Goal: Transaction & Acquisition: Purchase product/service

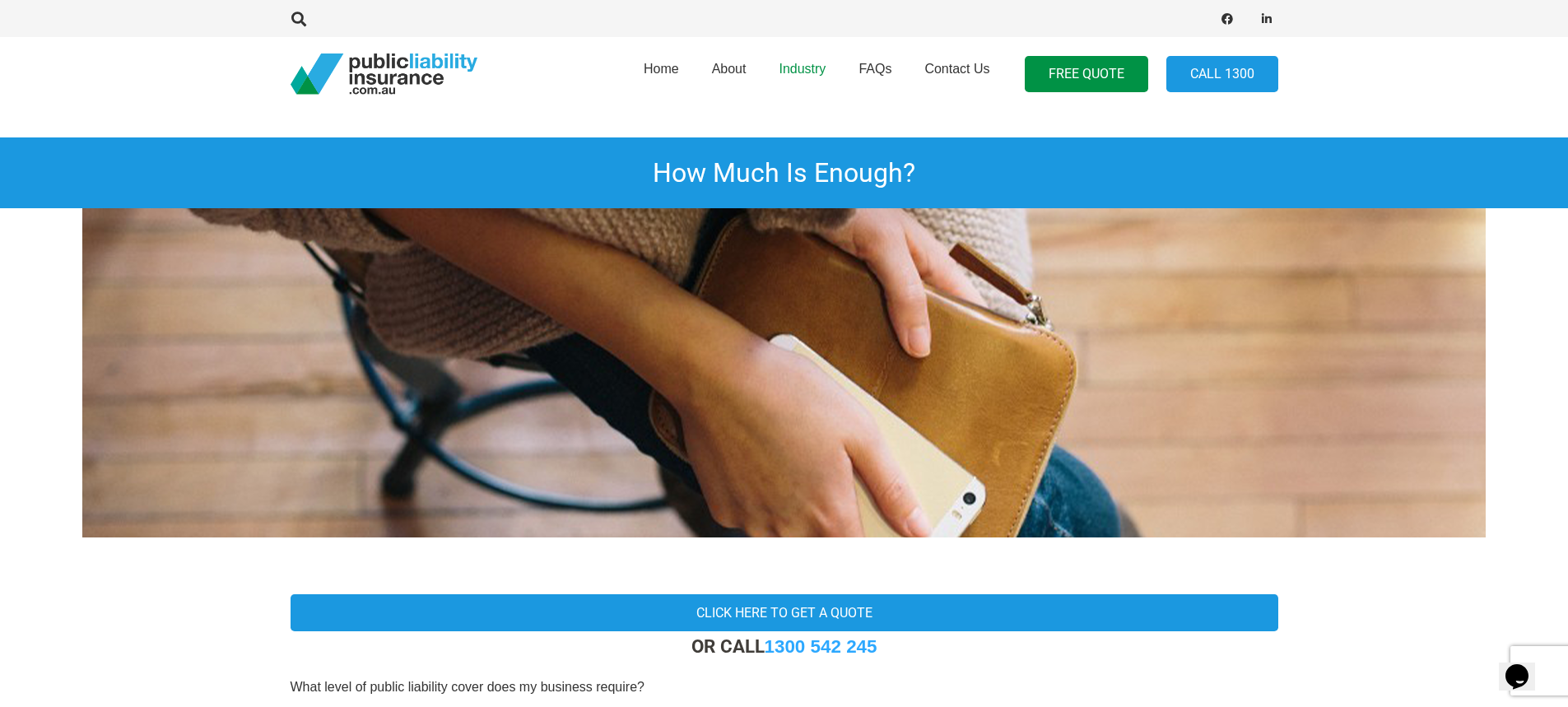
click at [810, 65] on span "Industry" at bounding box center [803, 69] width 47 height 14
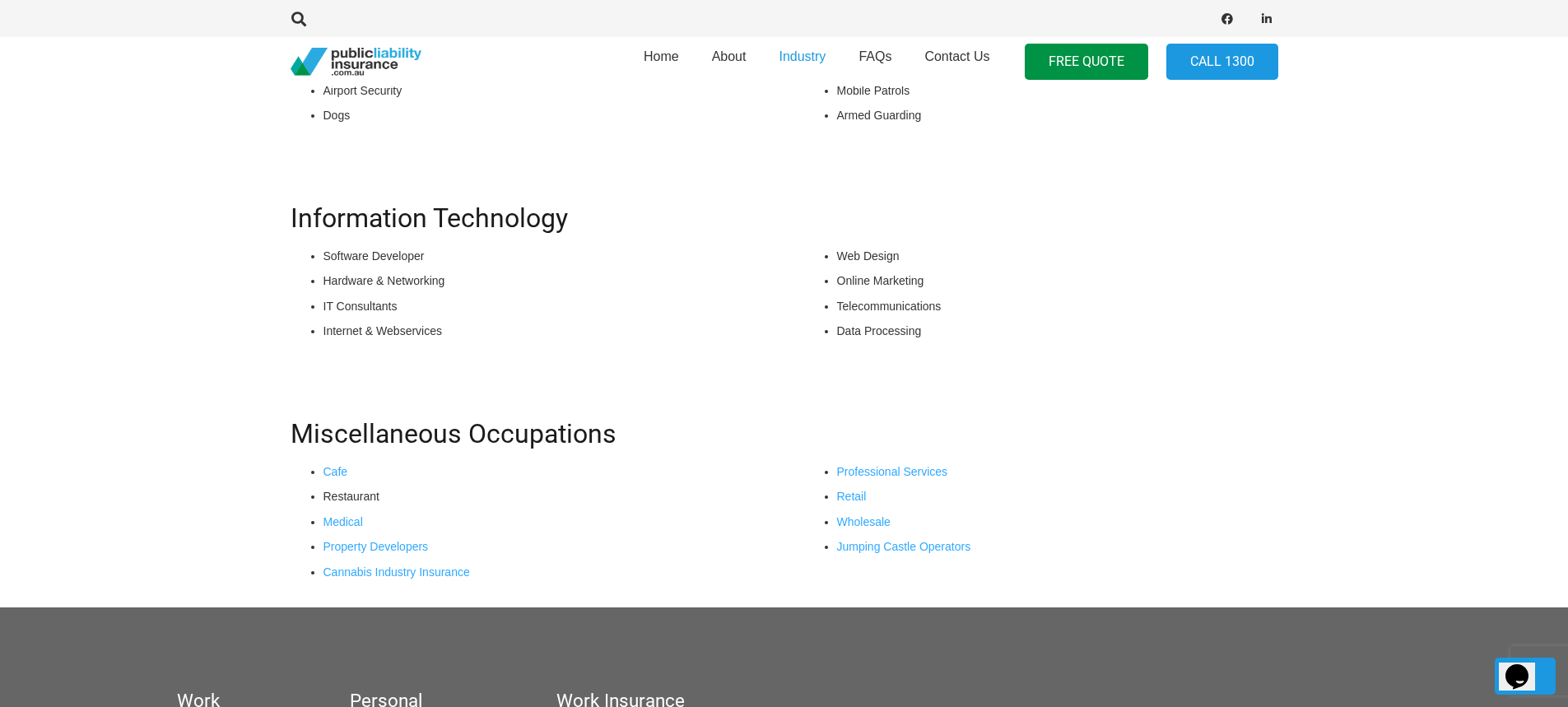
scroll to position [1279, 0]
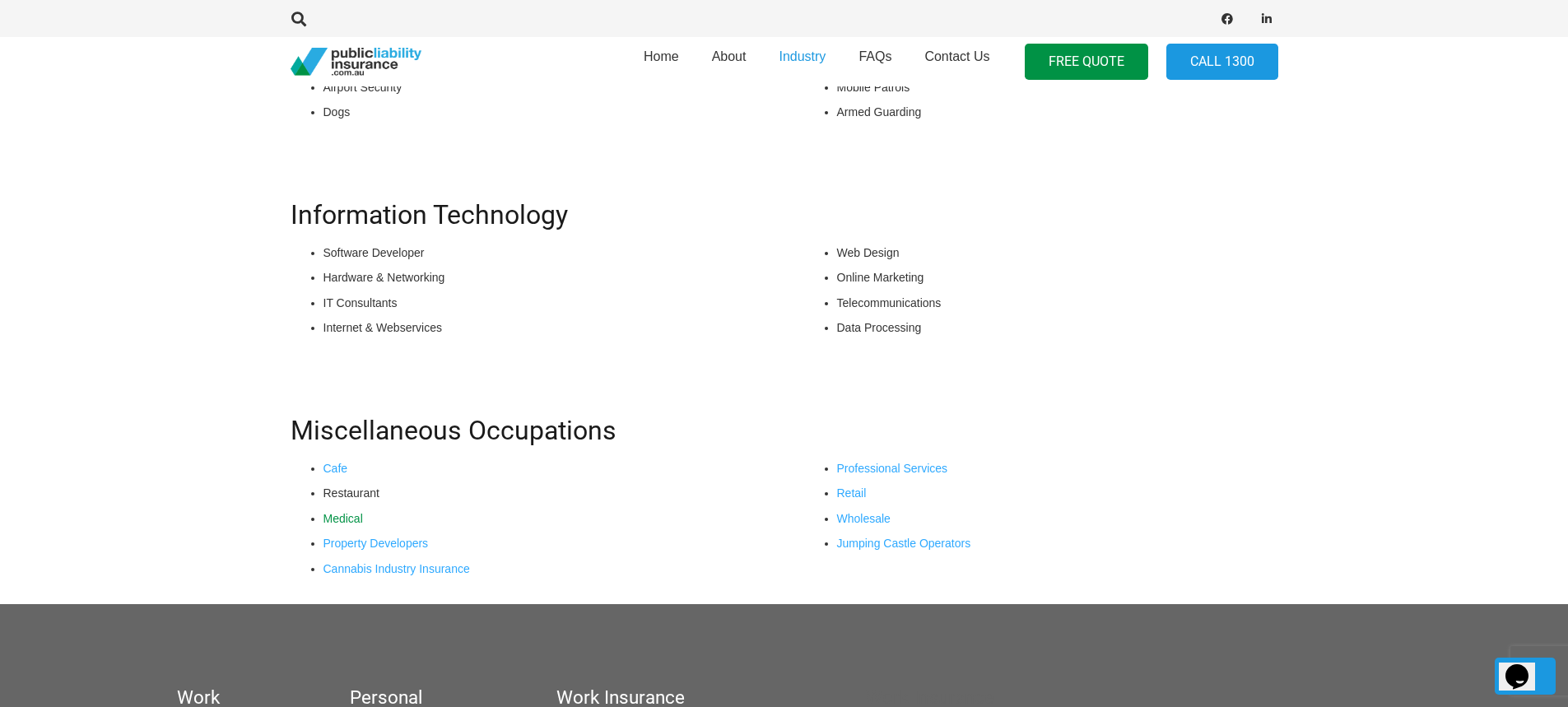
click at [351, 521] on link "Medical" at bounding box center [343, 518] width 39 height 13
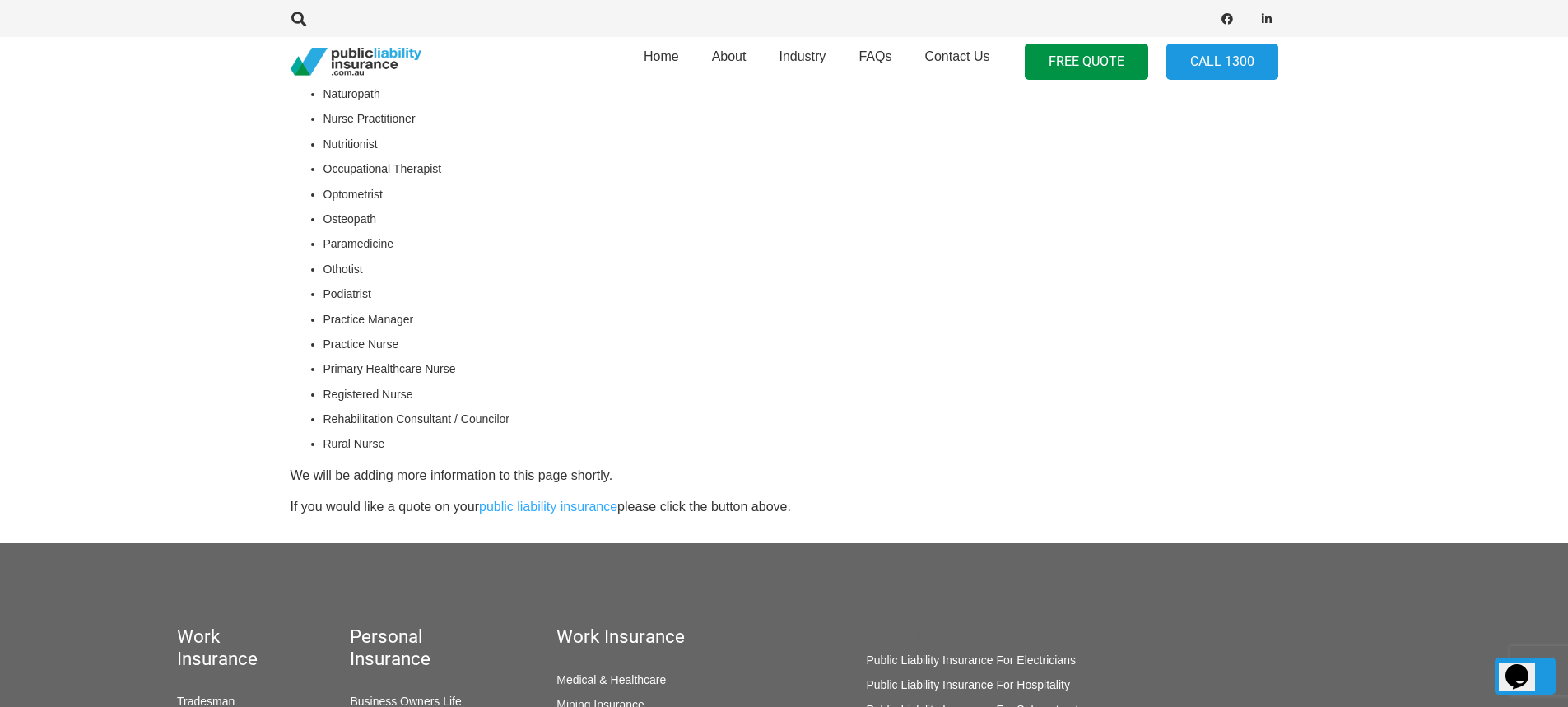
scroll to position [1070, 0]
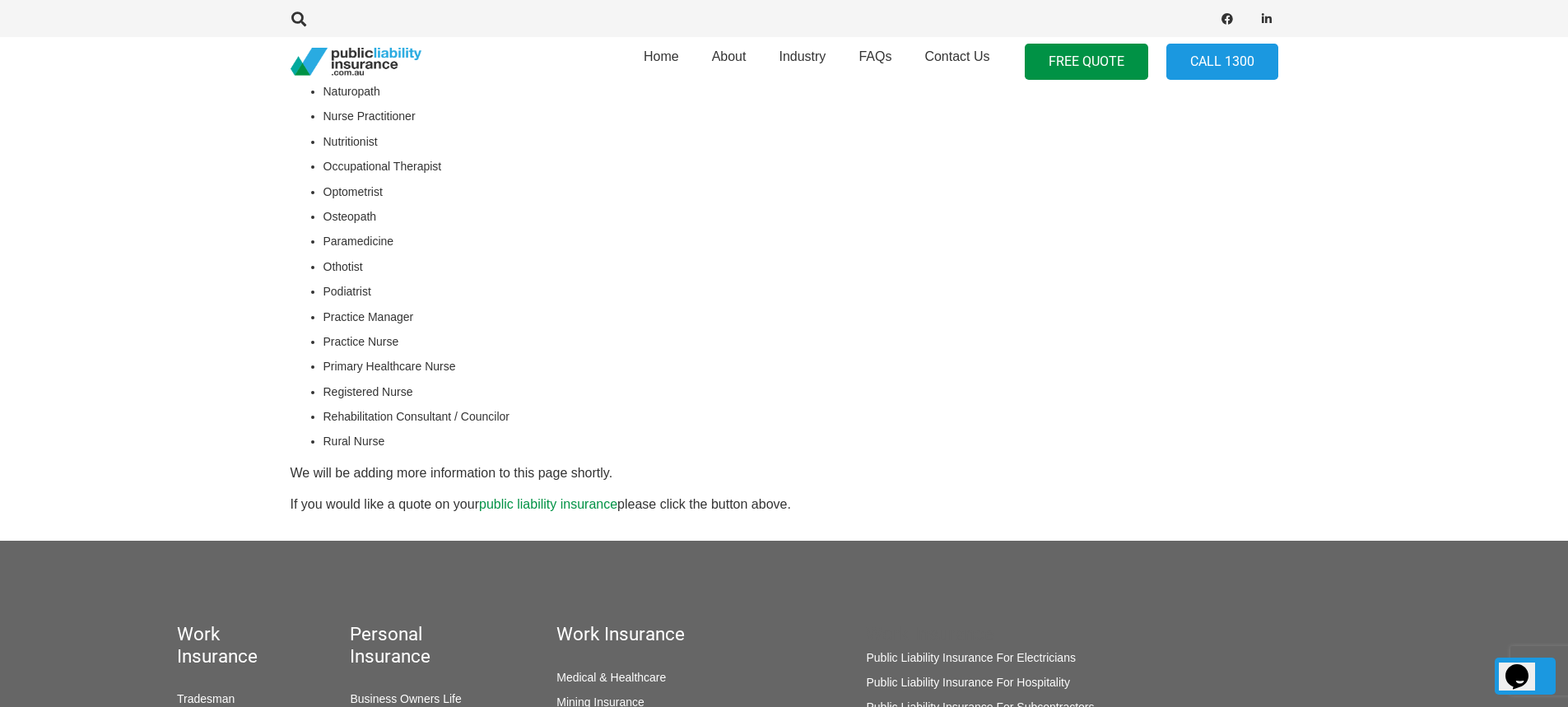
click at [569, 505] on link "public liability insurance" at bounding box center [548, 504] width 138 height 14
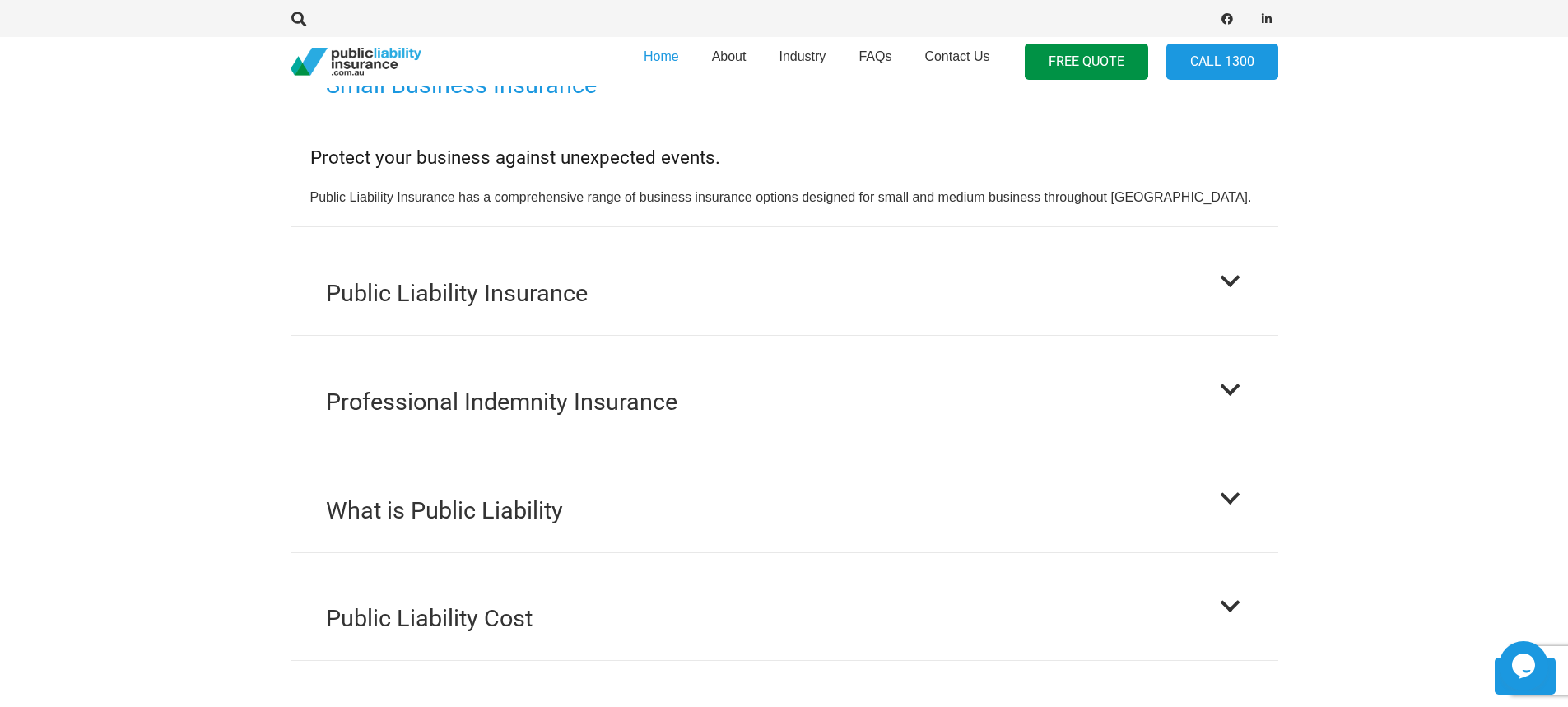
scroll to position [1592, 0]
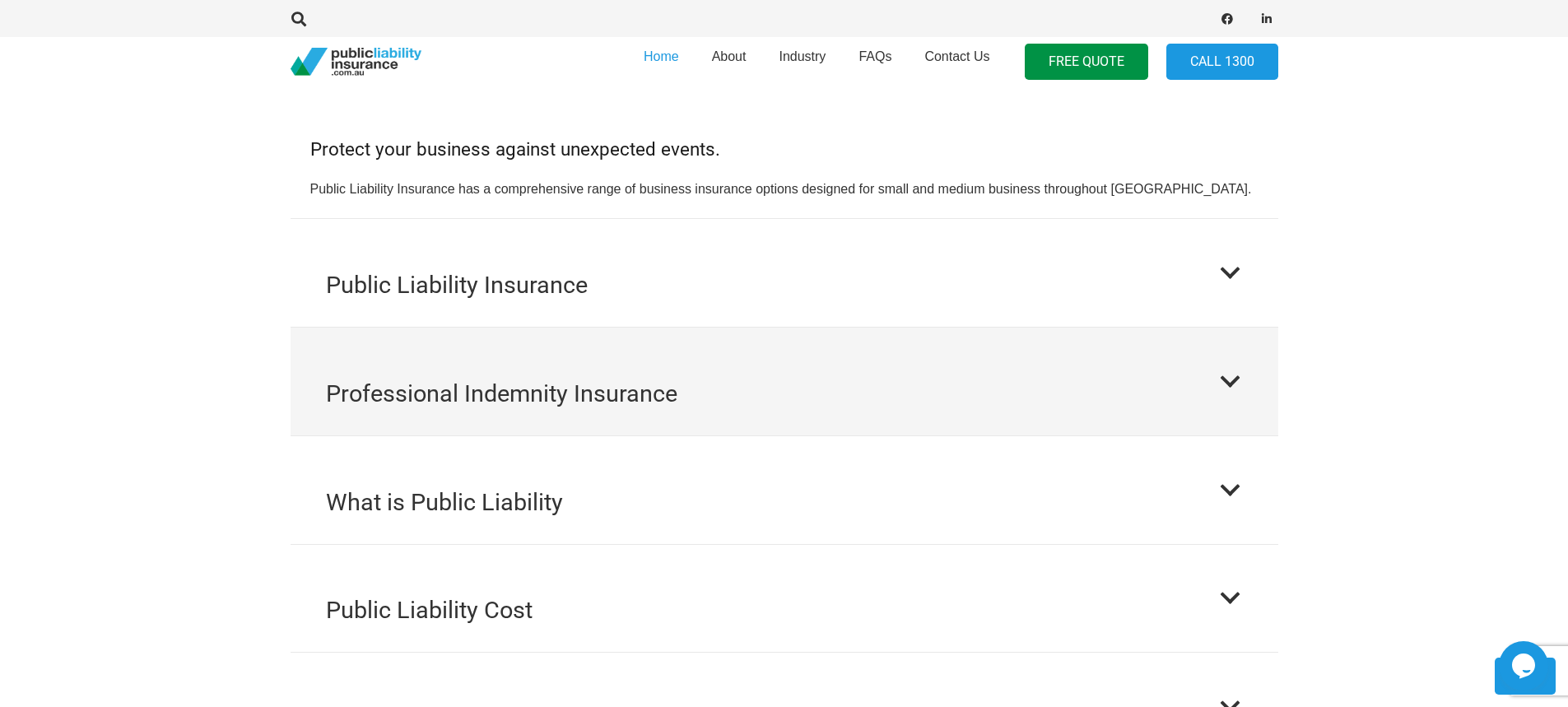
click at [1240, 370] on div at bounding box center [1231, 382] width 24 height 24
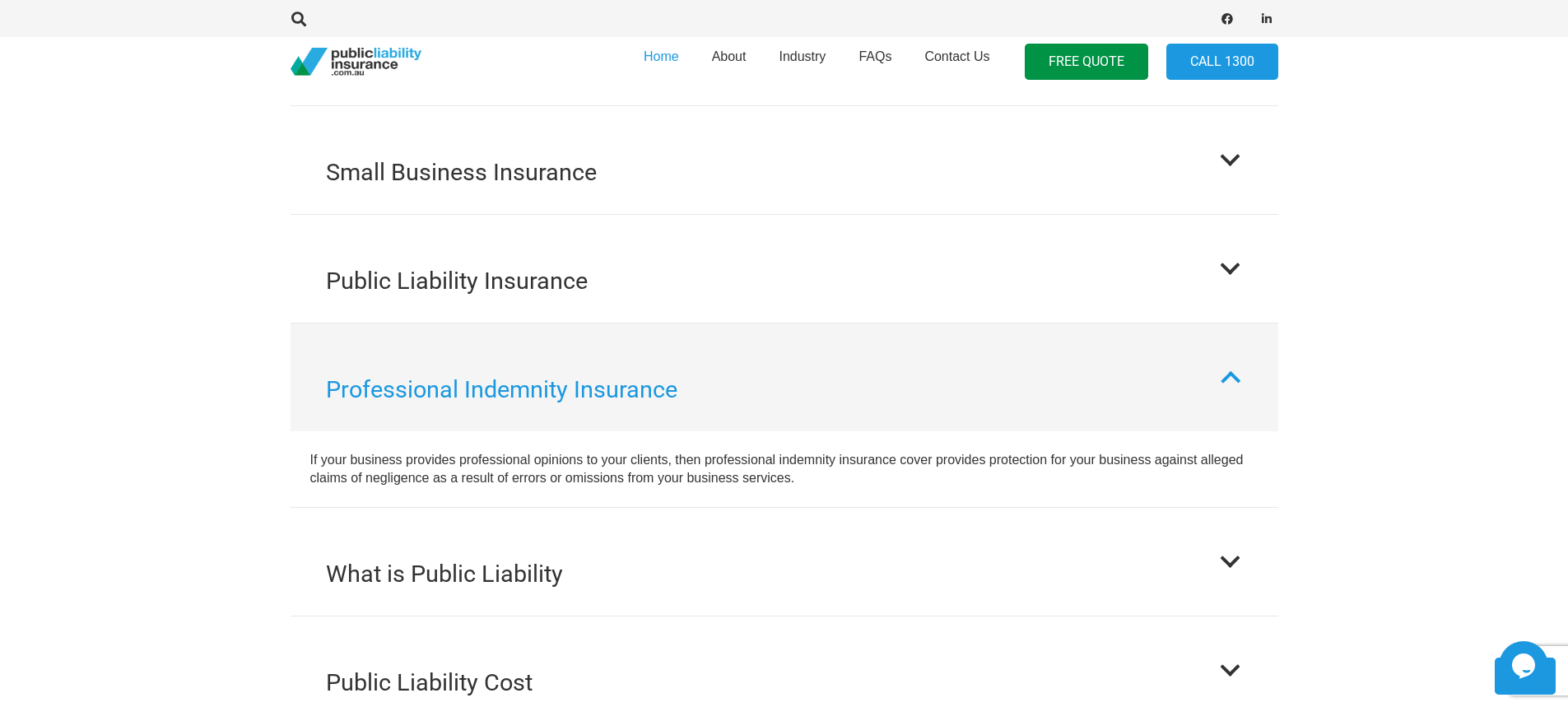
scroll to position [1493, 0]
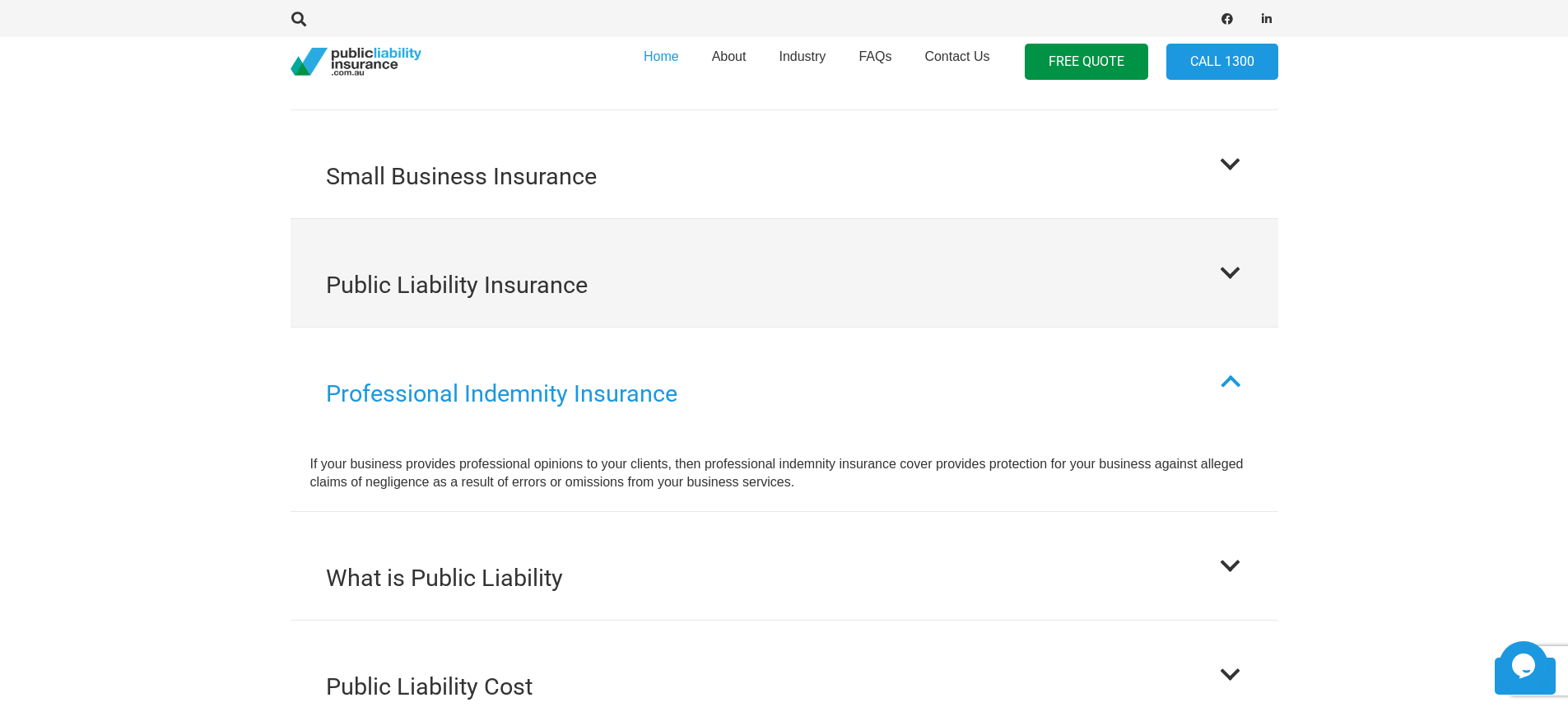
click at [1215, 260] on button "Public Liability Insurance" at bounding box center [785, 272] width 988 height 107
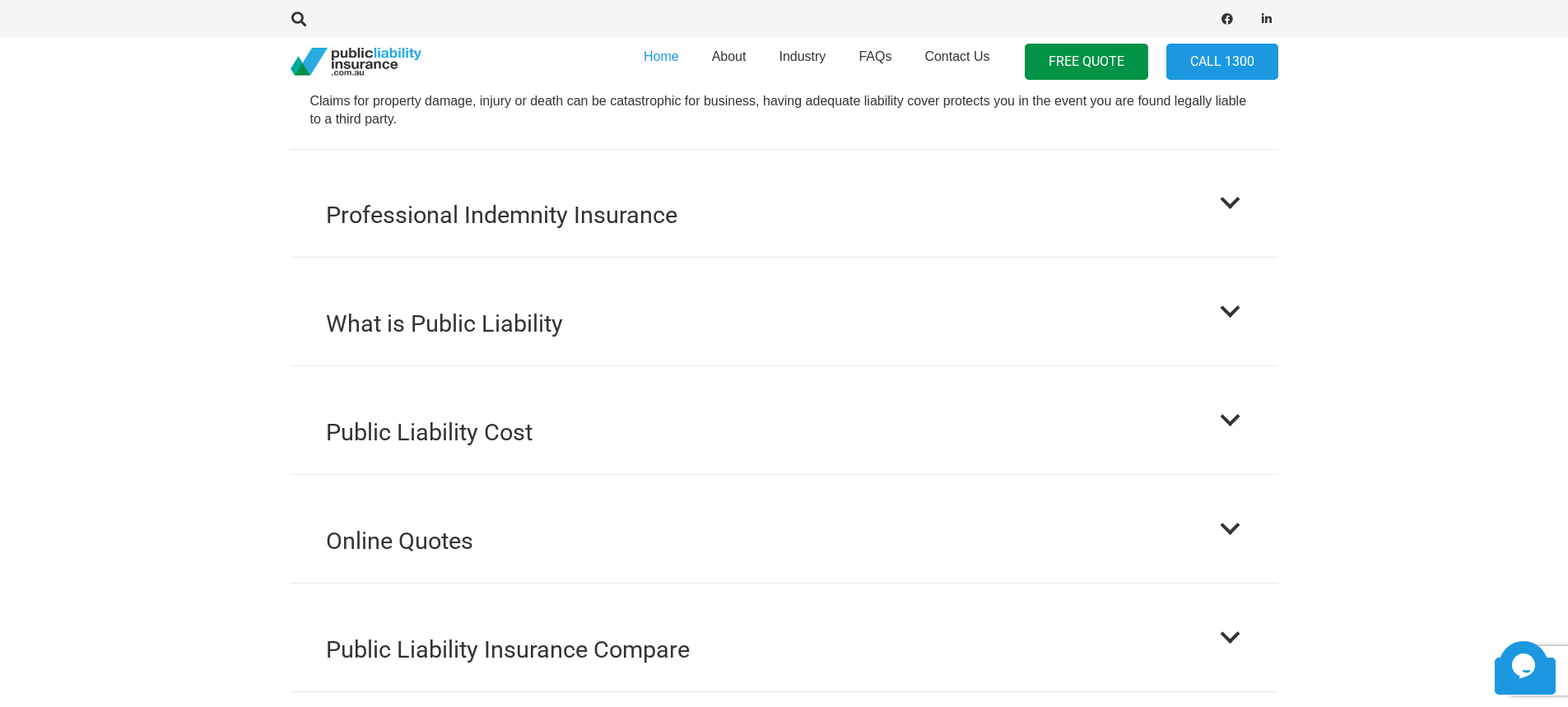
scroll to position [1764, 0]
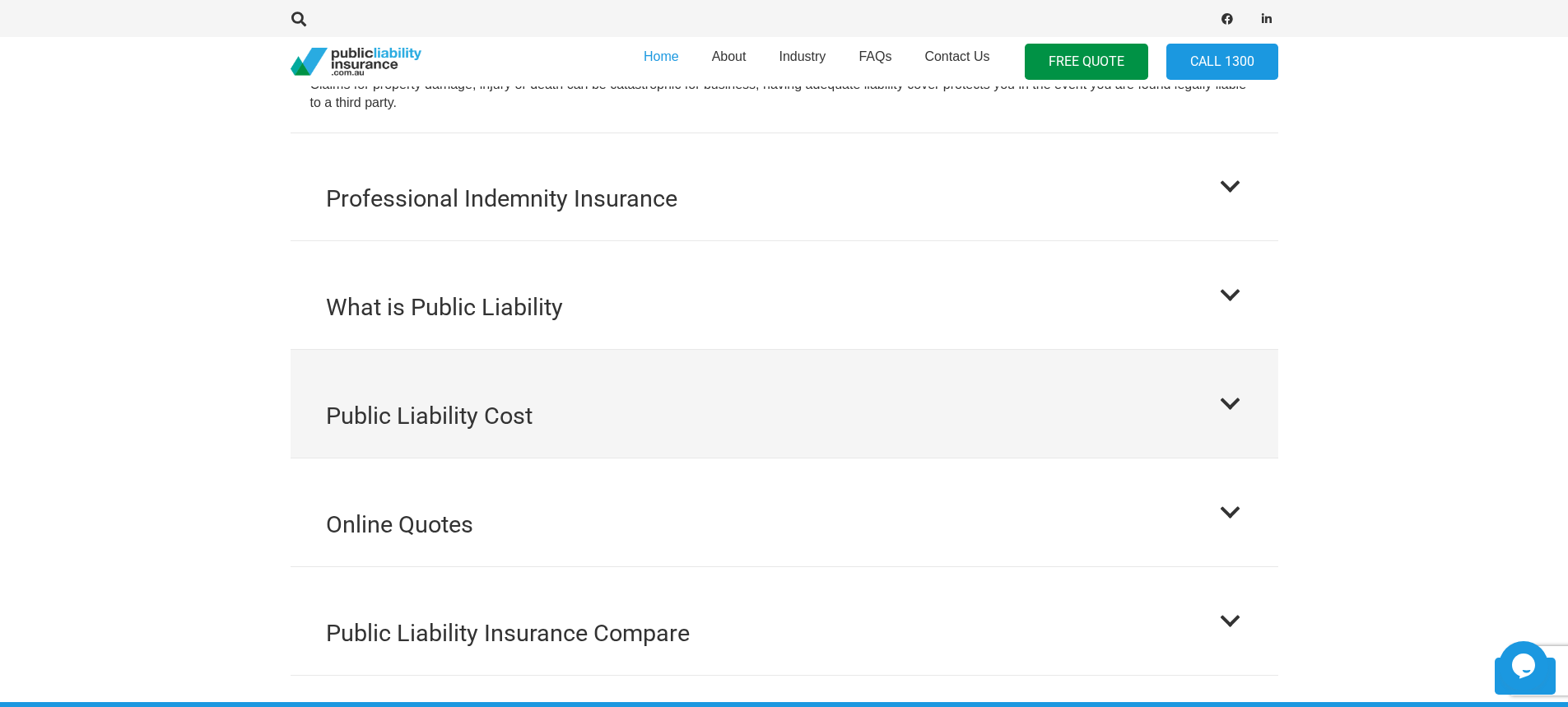
click at [1226, 391] on div at bounding box center [1231, 403] width 24 height 24
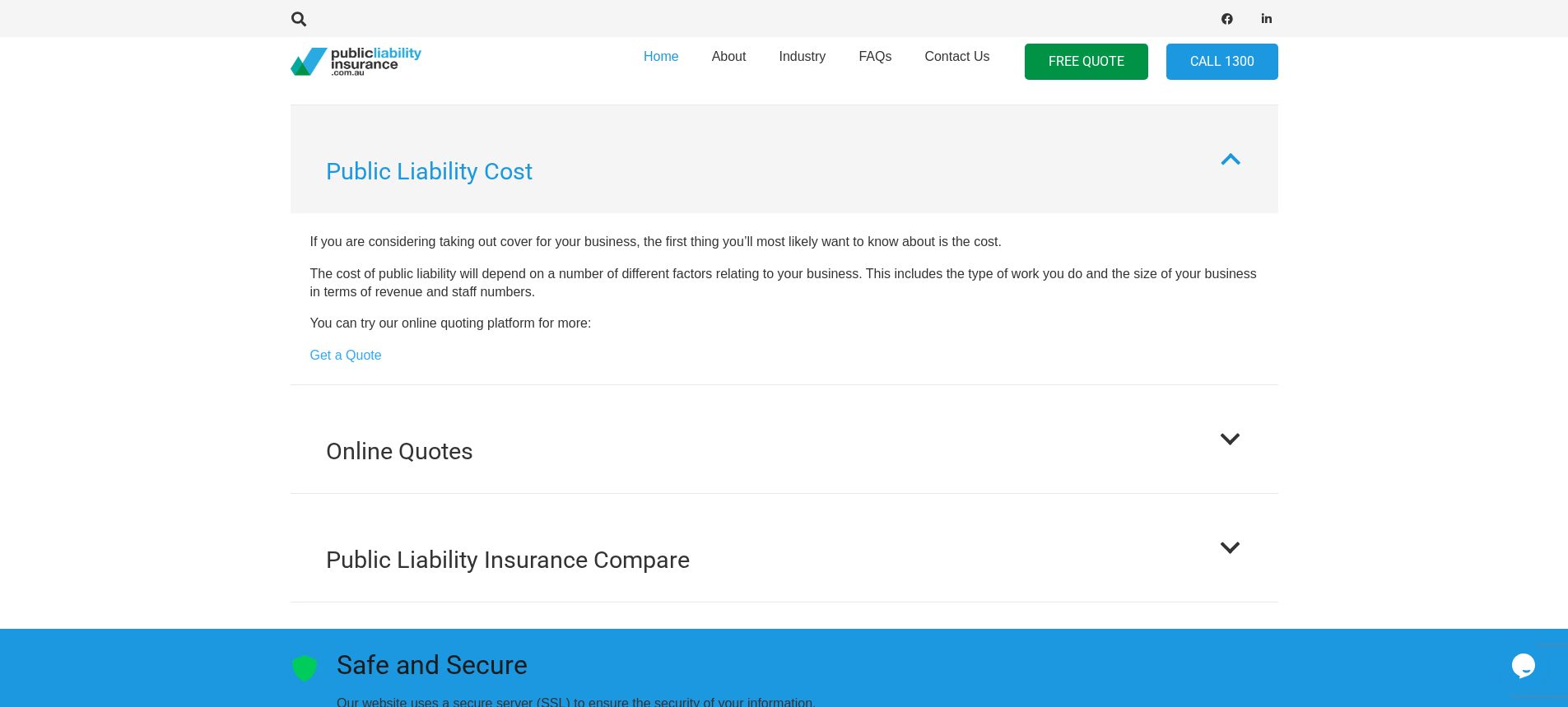
scroll to position [1933, 0]
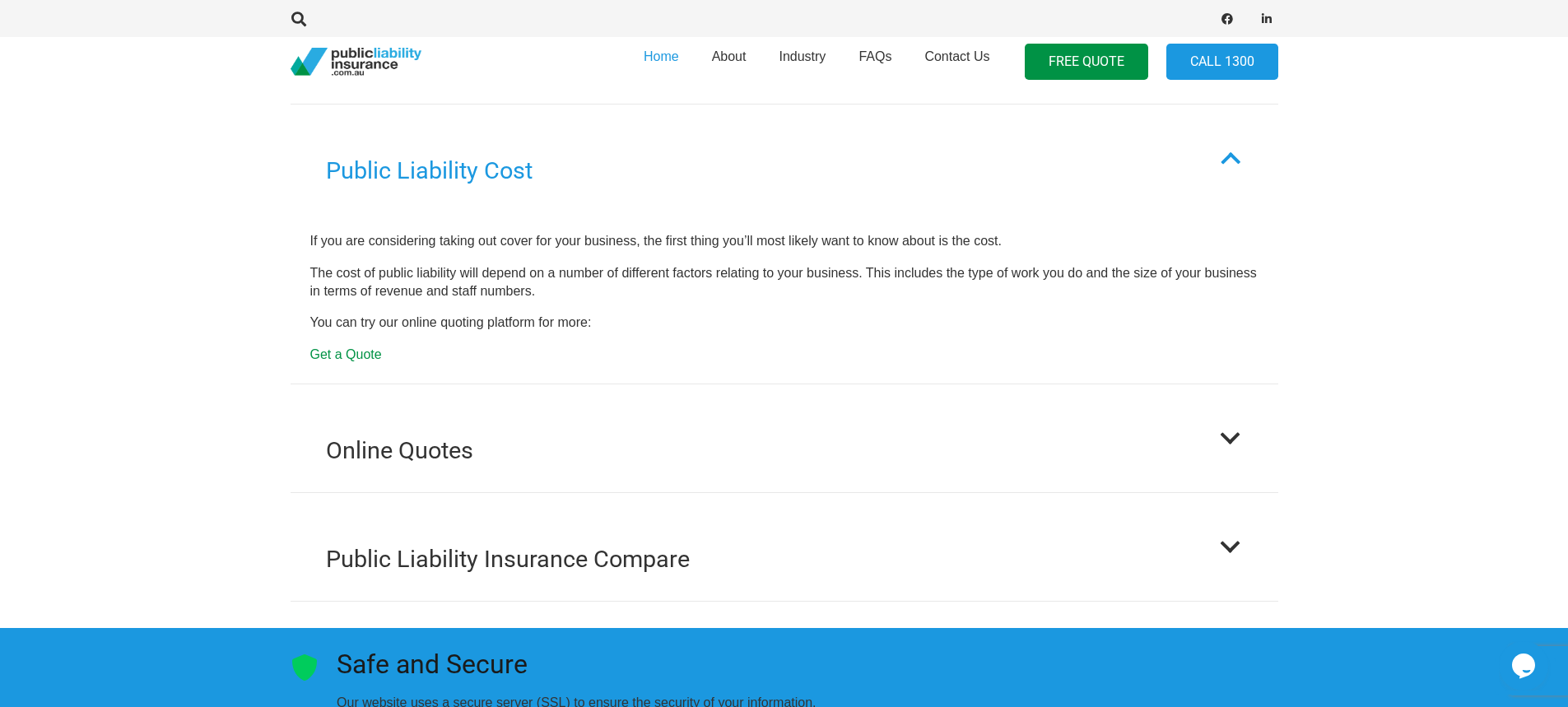
click at [365, 347] on link "Get a Quote" at bounding box center [346, 354] width 72 height 14
